Goal: Transaction & Acquisition: Download file/media

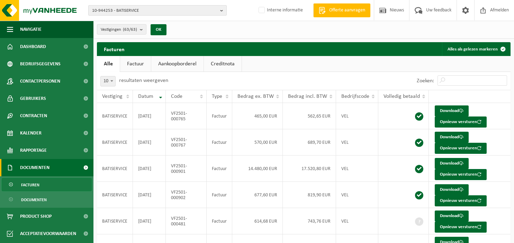
scroll to position [143, 0]
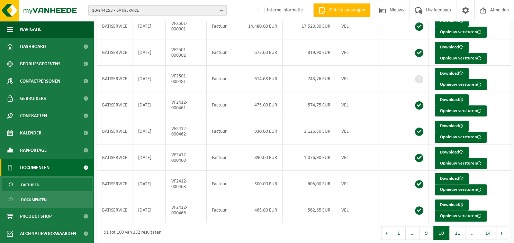
click at [225, 9] on b "button" at bounding box center [223, 11] width 6 height 10
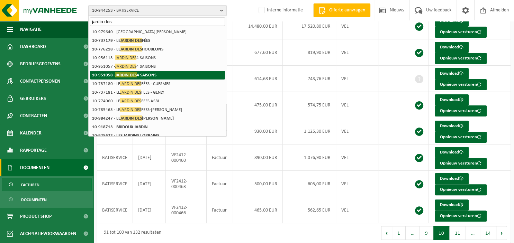
type input "jardin des"
click at [137, 73] on li "10-951058 - JARDIN DES 4 SAISONS" at bounding box center [157, 75] width 135 height 9
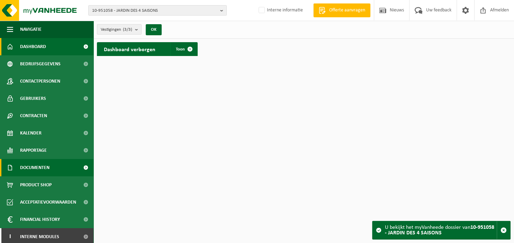
click at [39, 169] on span "Documenten" at bounding box center [34, 167] width 29 height 17
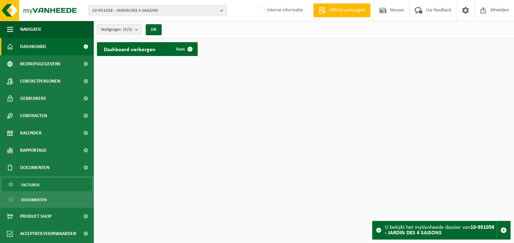
click at [39, 182] on link "Facturen" at bounding box center [47, 184] width 90 height 13
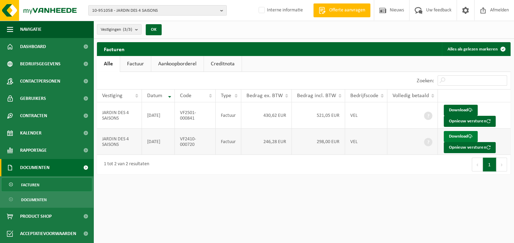
click at [452, 136] on link "Download" at bounding box center [461, 136] width 34 height 11
click at [458, 109] on link "Download" at bounding box center [461, 110] width 34 height 11
click at [222, 11] on b "button" at bounding box center [223, 11] width 6 height 10
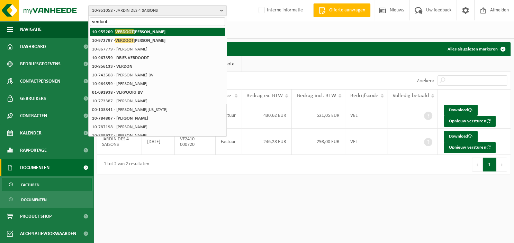
type input "verdoot"
click at [141, 30] on li "10-955209 - VERDOOT J." at bounding box center [157, 32] width 135 height 9
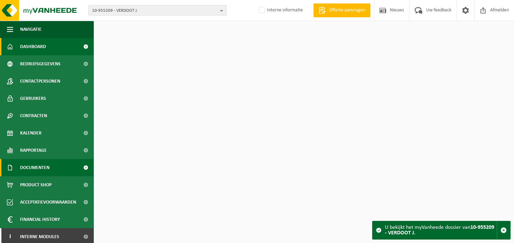
click at [51, 171] on link "Documenten" at bounding box center [46, 167] width 93 height 17
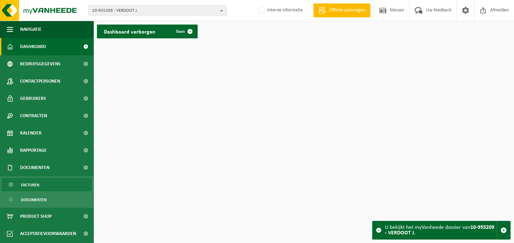
click at [50, 185] on link "Facturen" at bounding box center [47, 184] width 90 height 13
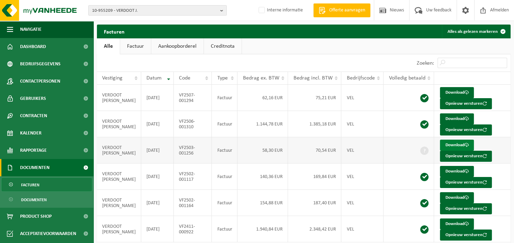
click at [447, 145] on link "Download" at bounding box center [457, 145] width 34 height 11
